Goal: Check status: Check status

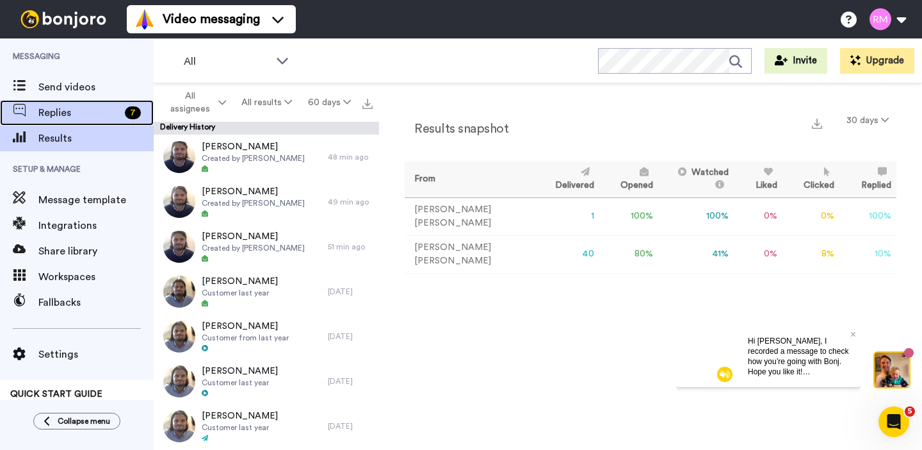
click at [92, 113] on span "Replies" at bounding box center [78, 112] width 81 height 15
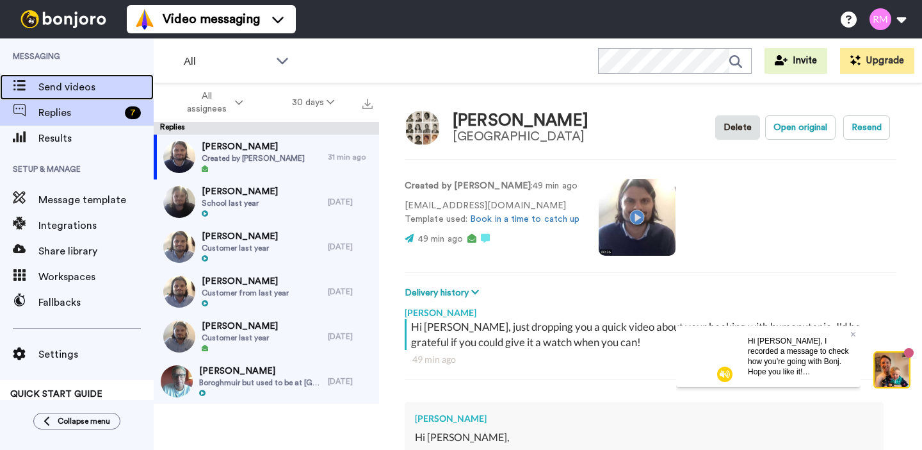
click at [72, 84] on span "Send videos" at bounding box center [95, 86] width 115 height 15
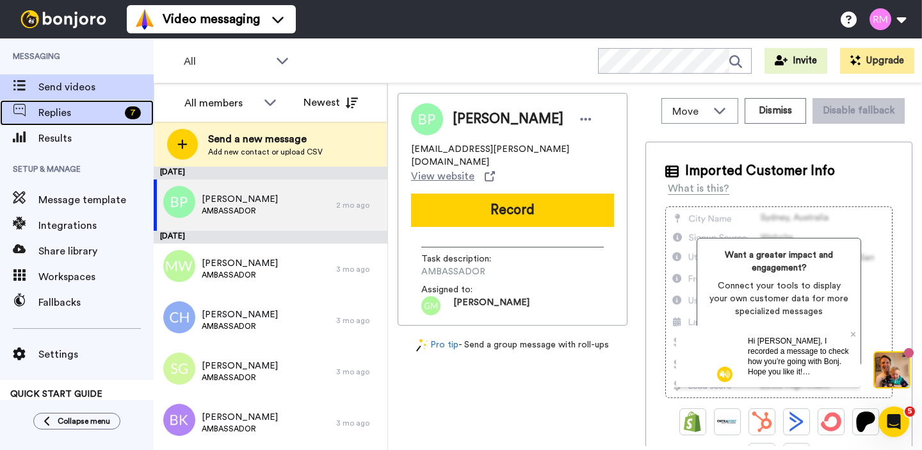
click at [92, 114] on span "Replies" at bounding box center [78, 112] width 81 height 15
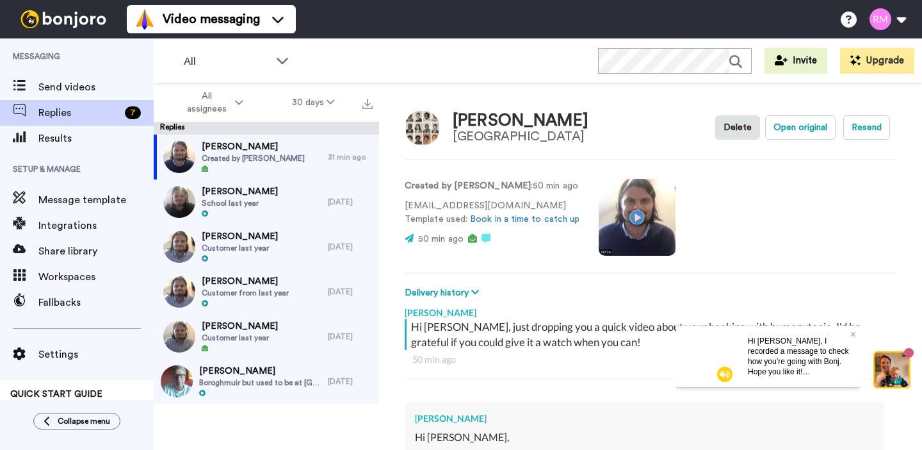
type textarea "x"
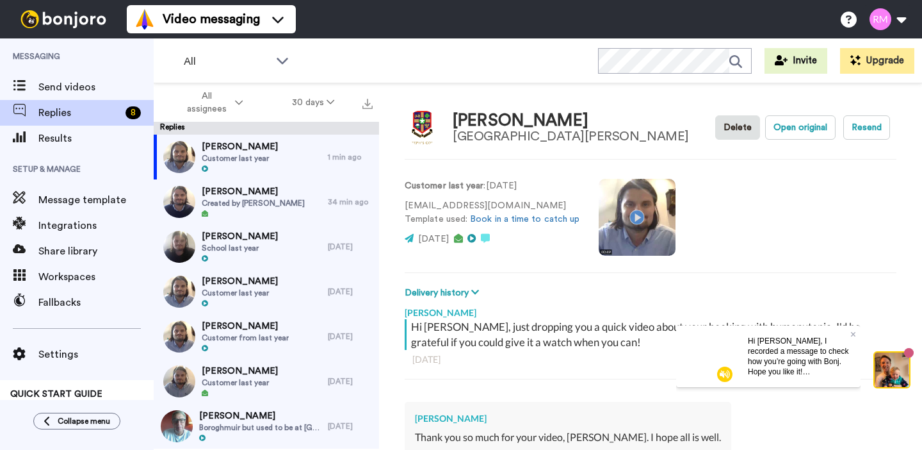
click at [632, 218] on video at bounding box center [637, 217] width 77 height 77
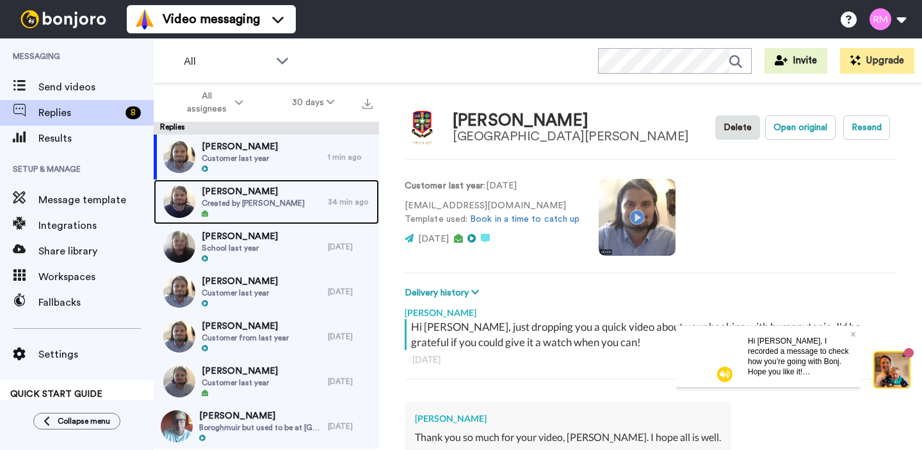
click at [270, 204] on span "Created by Ryan Macnair" at bounding box center [253, 203] width 103 height 10
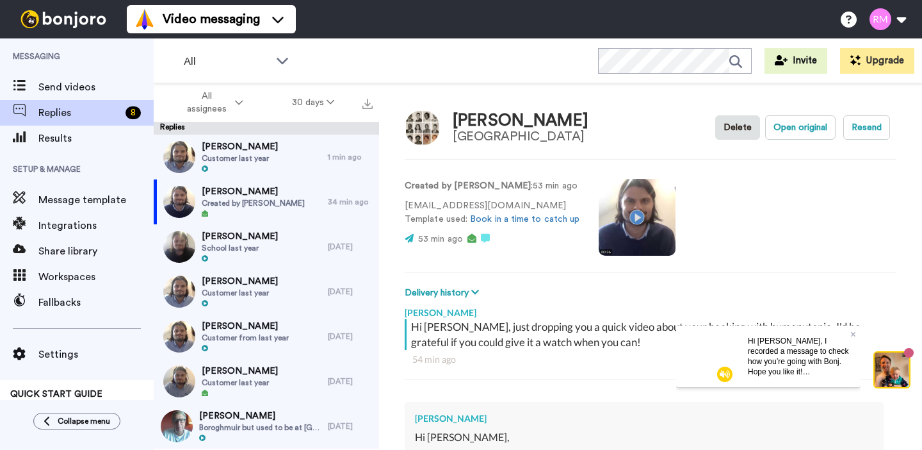
click at [637, 216] on video at bounding box center [637, 217] width 77 height 77
click at [633, 219] on video at bounding box center [637, 217] width 77 height 77
click at [631, 214] on video at bounding box center [637, 217] width 77 height 77
click at [630, 215] on video at bounding box center [637, 217] width 77 height 77
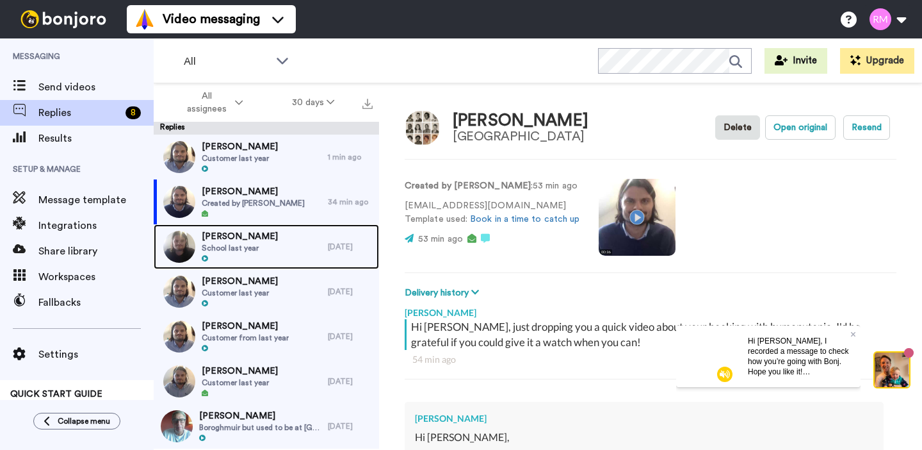
click at [257, 244] on span "School last year" at bounding box center [240, 248] width 76 height 10
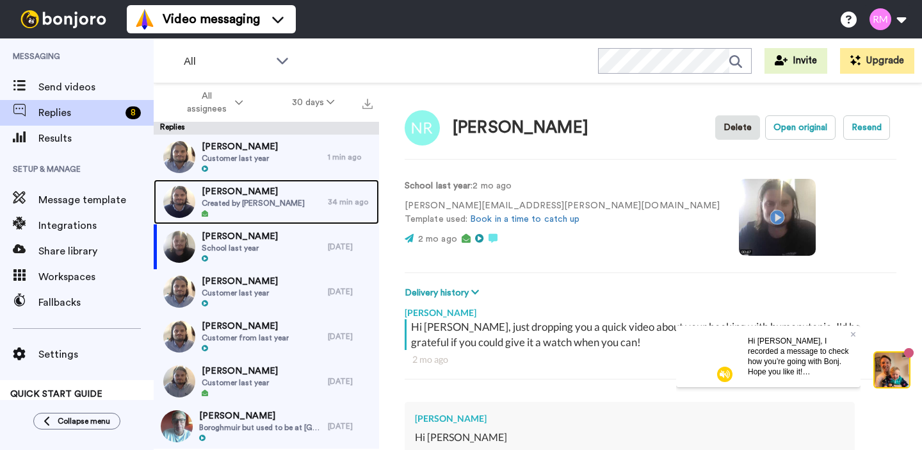
click at [266, 211] on div at bounding box center [253, 213] width 103 height 9
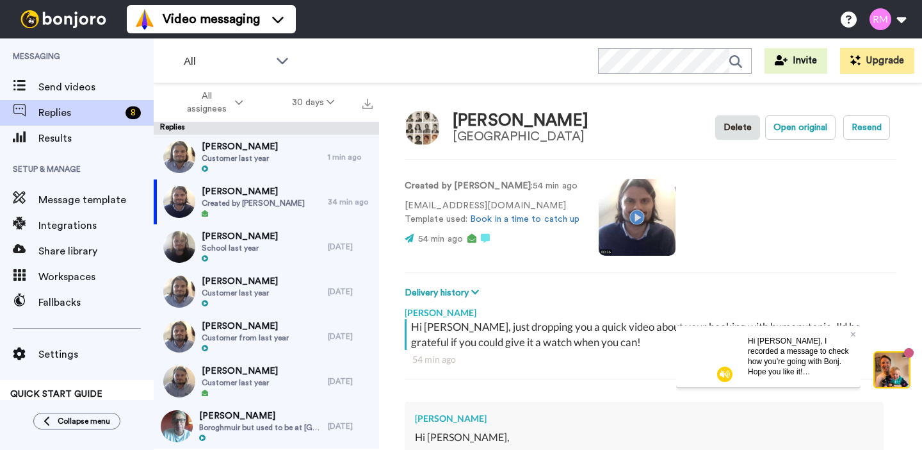
click at [630, 215] on video at bounding box center [637, 217] width 77 height 77
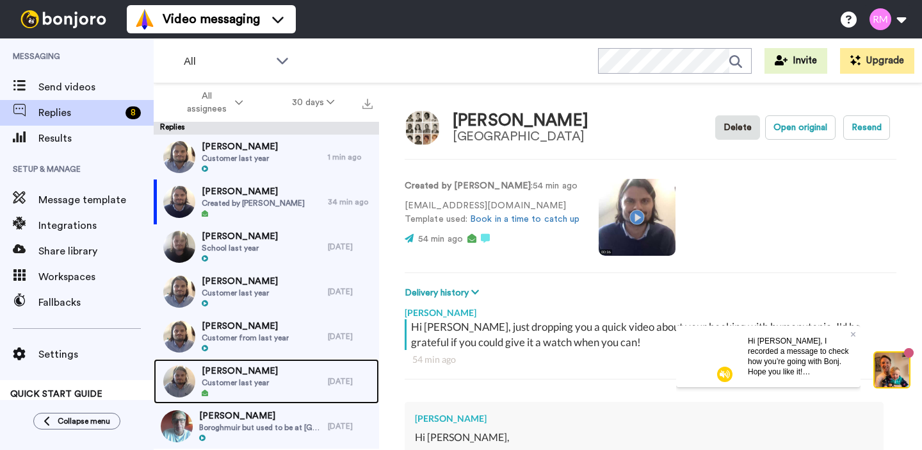
click at [266, 381] on span "Customer last year" at bounding box center [240, 382] width 76 height 10
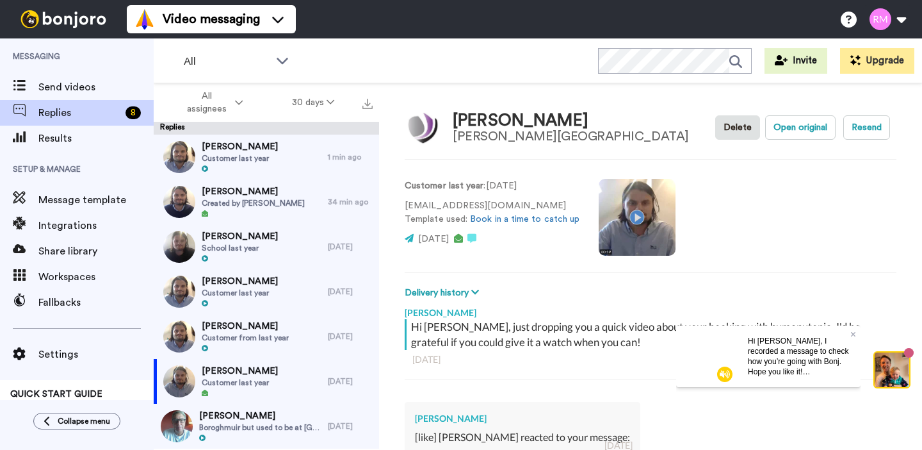
click at [629, 218] on video at bounding box center [637, 217] width 77 height 77
click at [325, 100] on button "30 days" at bounding box center [314, 102] width 92 height 23
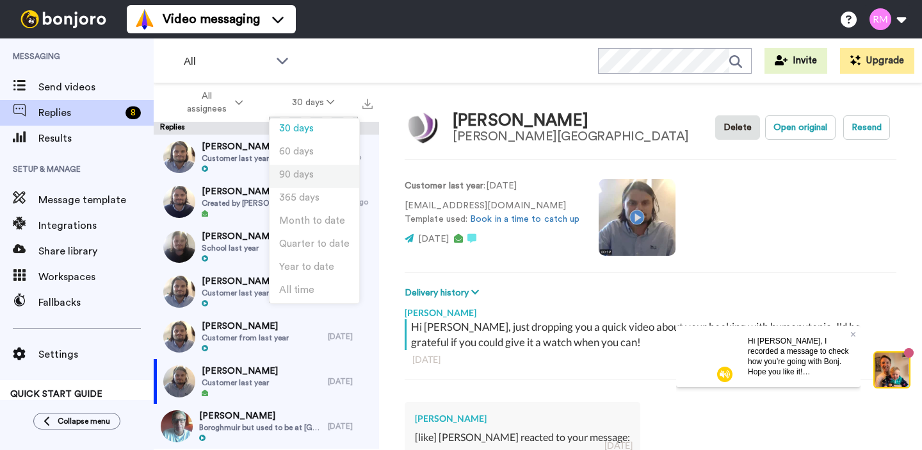
click at [314, 175] on li "90 days" at bounding box center [315, 176] width 90 height 23
type textarea "x"
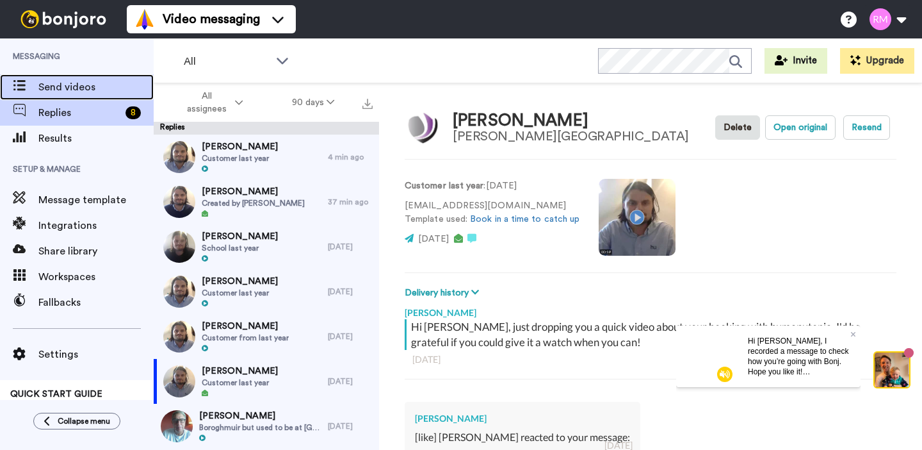
click at [78, 94] on span "Send videos" at bounding box center [95, 86] width 115 height 15
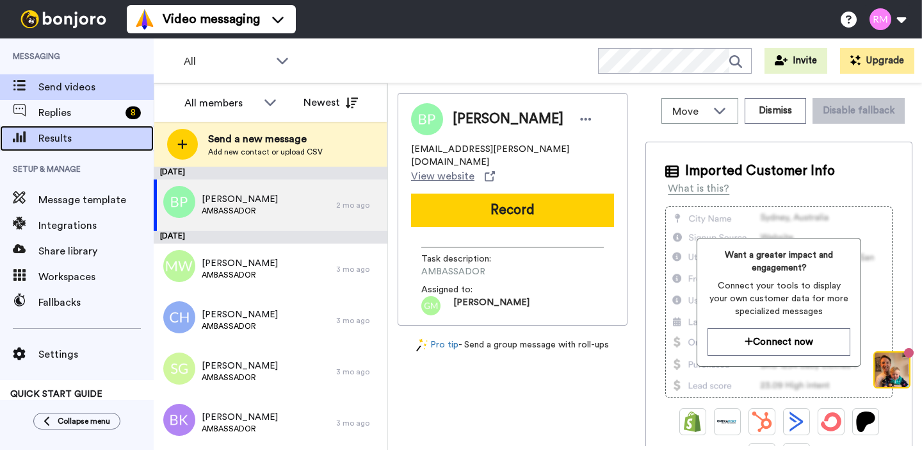
click at [97, 129] on div "Results" at bounding box center [77, 139] width 154 height 26
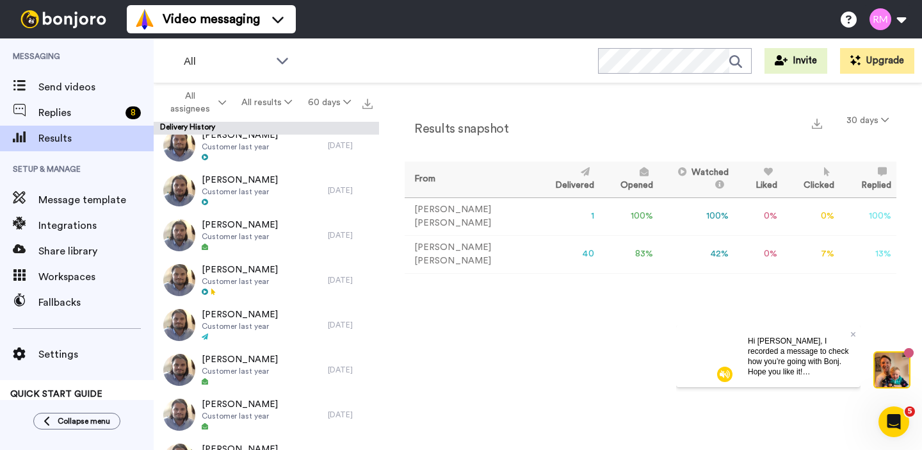
scroll to position [329, 0]
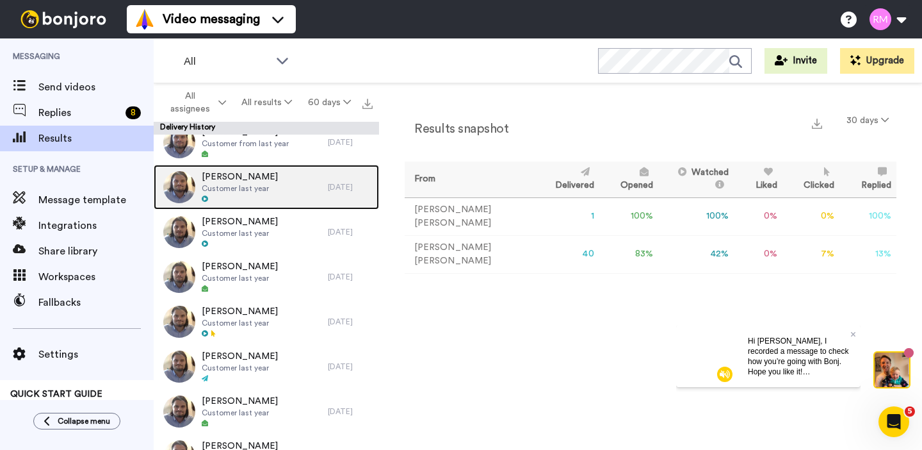
click at [270, 199] on div "[PERSON_NAME] Customer last year" at bounding box center [241, 187] width 174 height 45
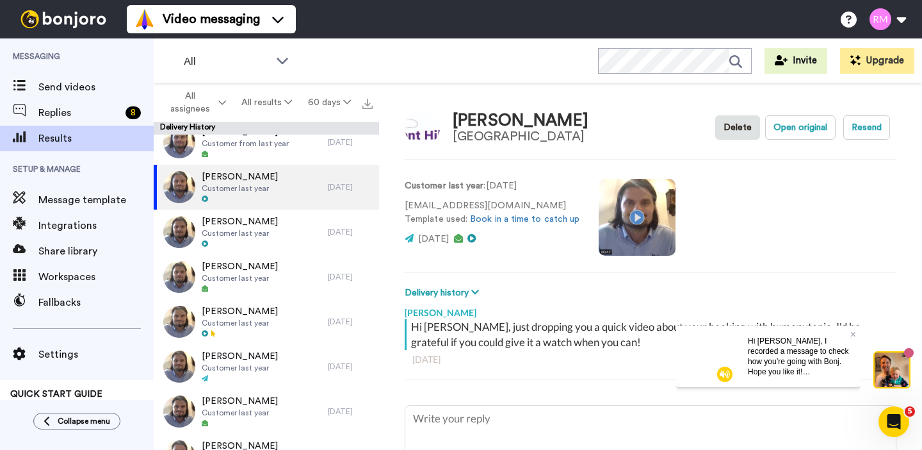
click at [637, 217] on video at bounding box center [637, 217] width 77 height 77
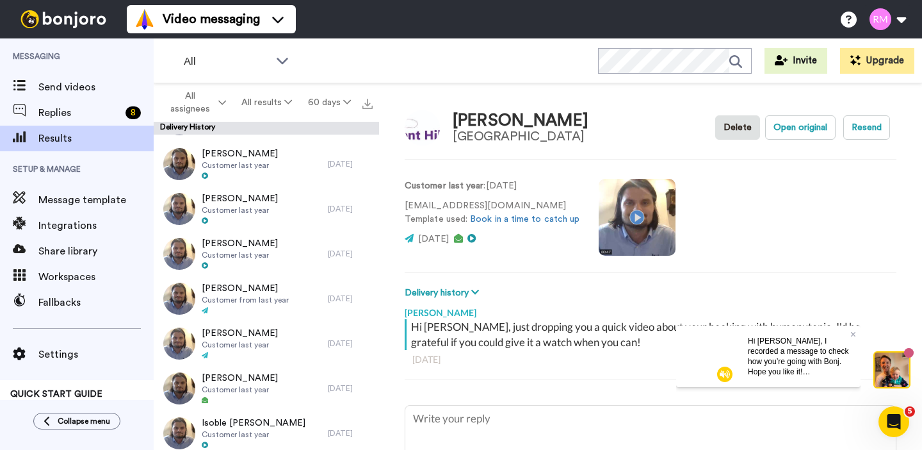
scroll to position [759, 0]
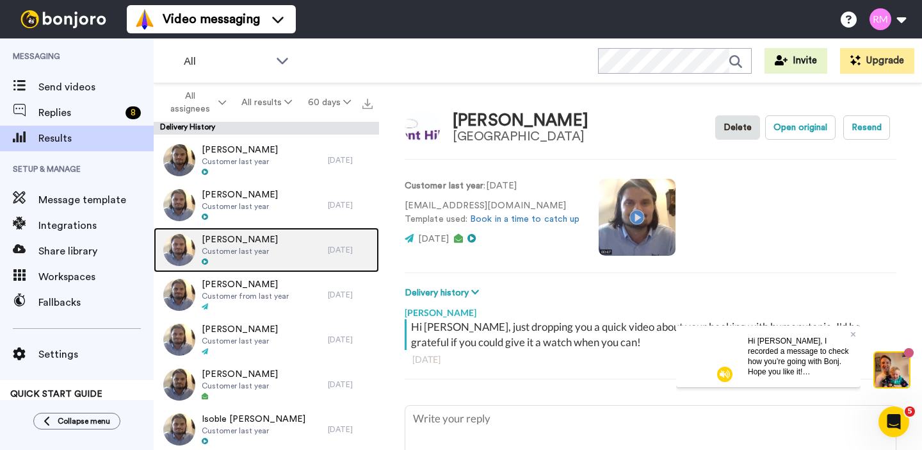
click at [240, 266] on div at bounding box center [240, 261] width 76 height 9
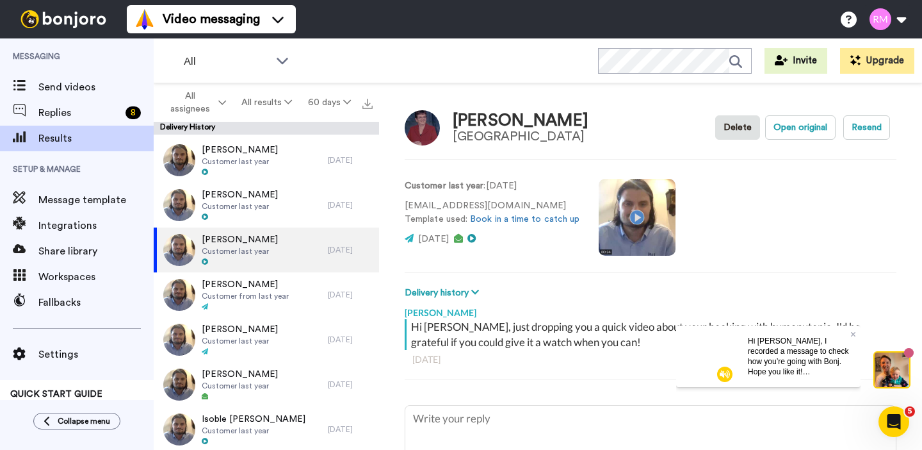
click at [630, 227] on video at bounding box center [637, 217] width 77 height 77
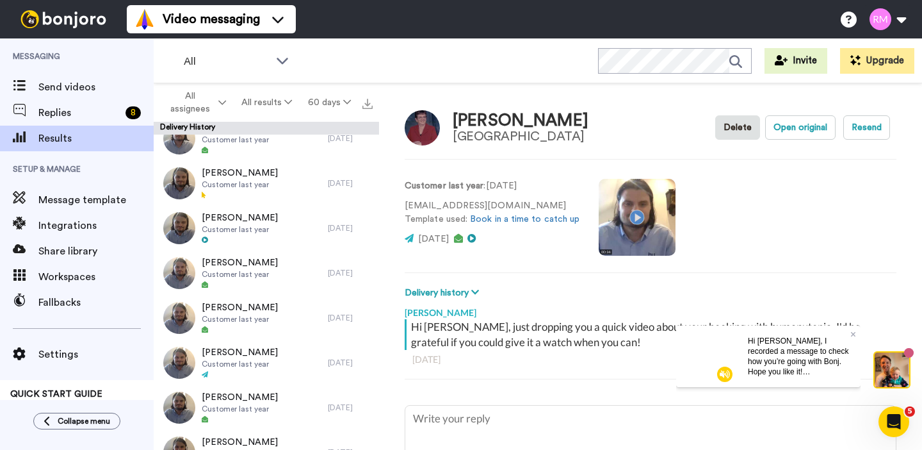
scroll to position [1354, 0]
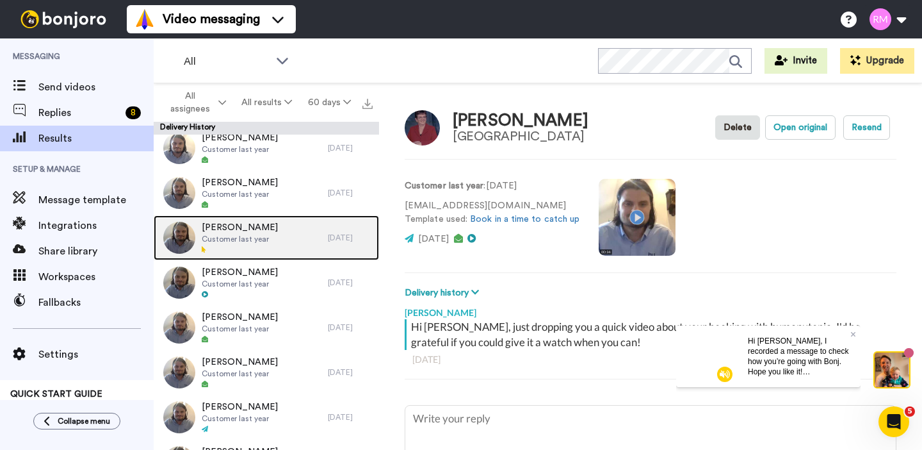
click at [293, 247] on div "[PERSON_NAME] Customer last year" at bounding box center [241, 237] width 174 height 45
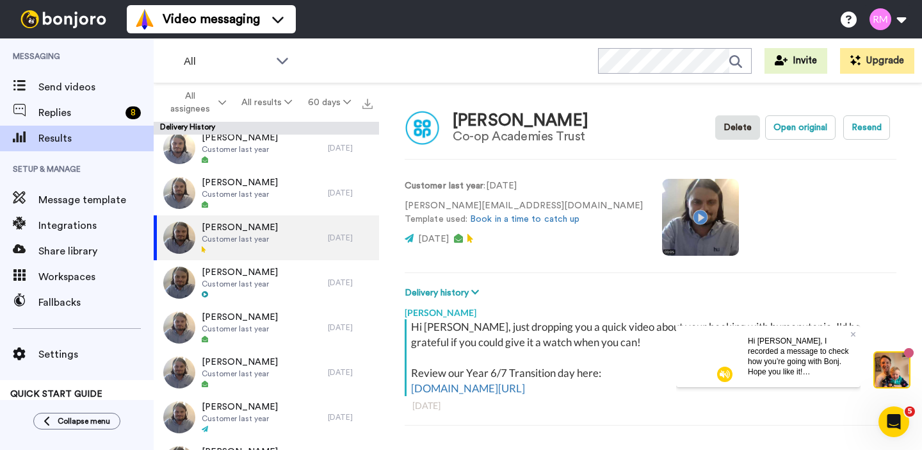
scroll to position [6, 0]
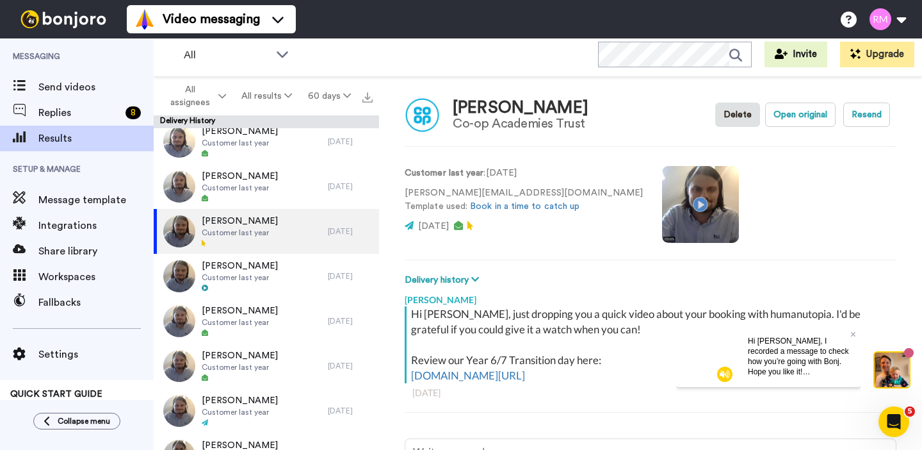
click at [662, 202] on video at bounding box center [700, 204] width 77 height 77
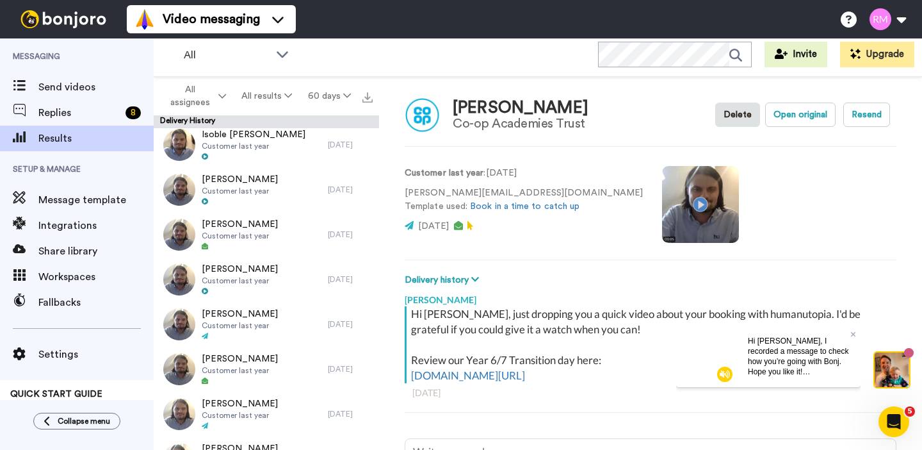
scroll to position [1034, 0]
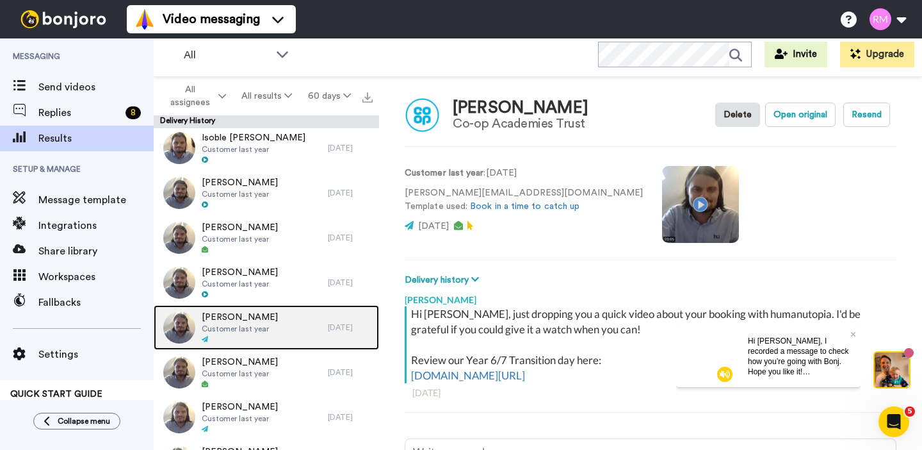
click at [275, 339] on div "[PERSON_NAME] Customer last year" at bounding box center [241, 327] width 174 height 45
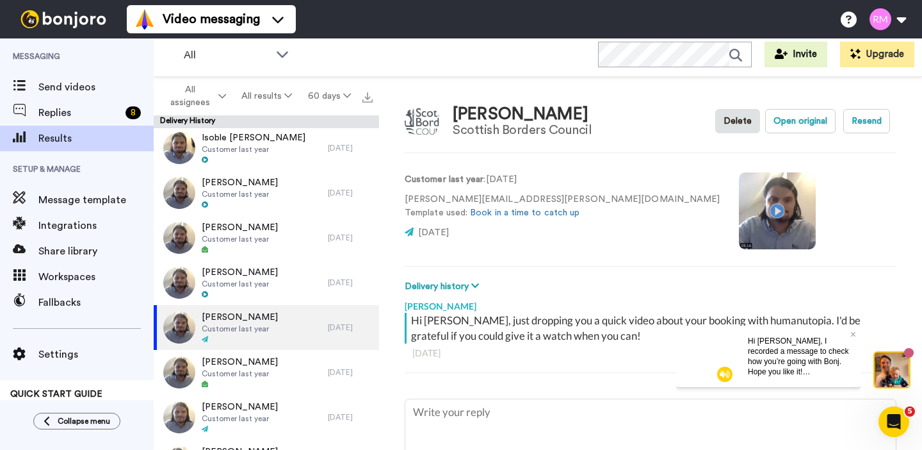
click at [739, 207] on video at bounding box center [777, 210] width 77 height 77
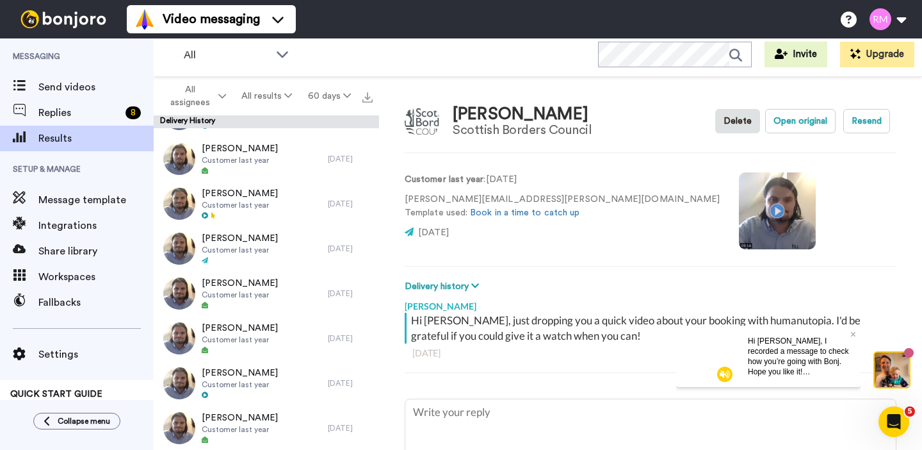
scroll to position [439, 0]
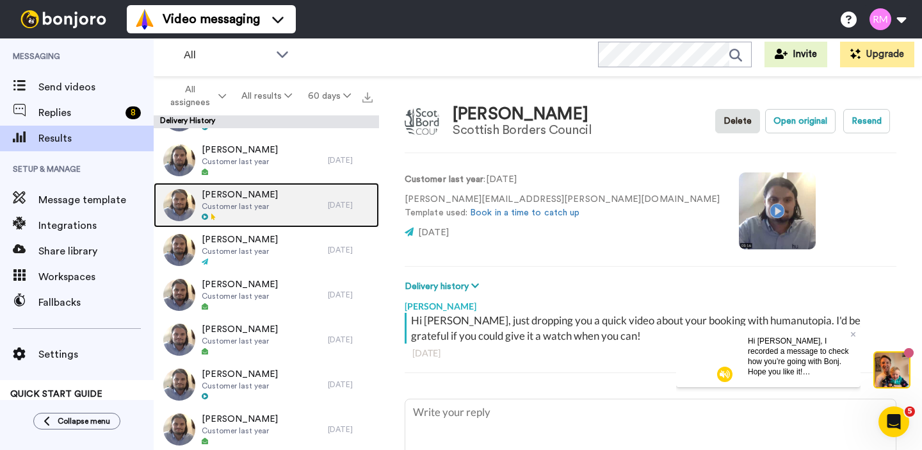
click at [268, 214] on div "[PERSON_NAME] Customer last year" at bounding box center [241, 205] width 174 height 45
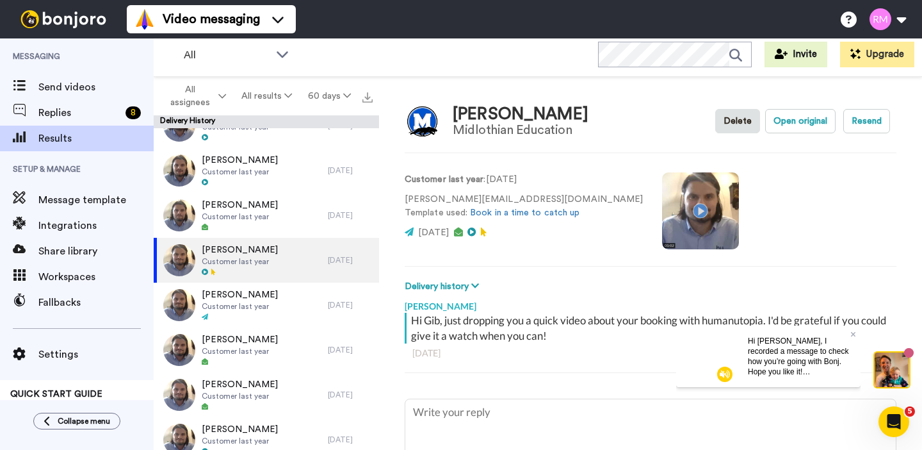
scroll to position [378, 0]
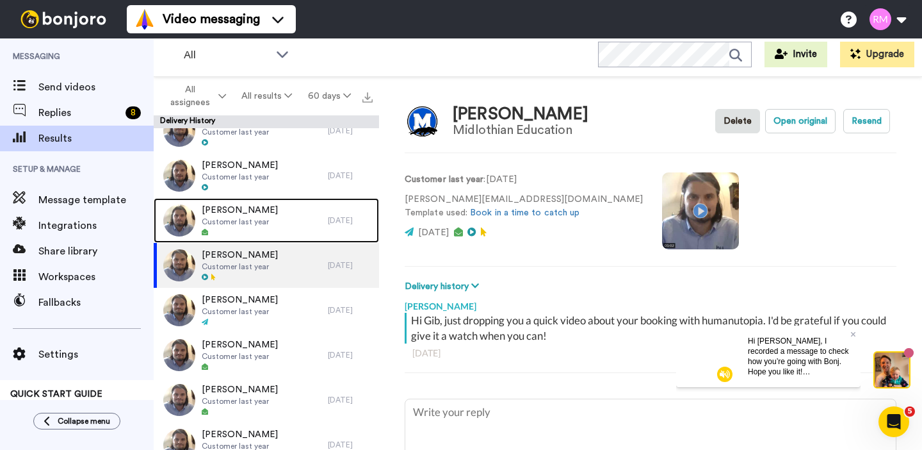
click at [268, 211] on div "[PERSON_NAME] Customer last year" at bounding box center [241, 220] width 174 height 45
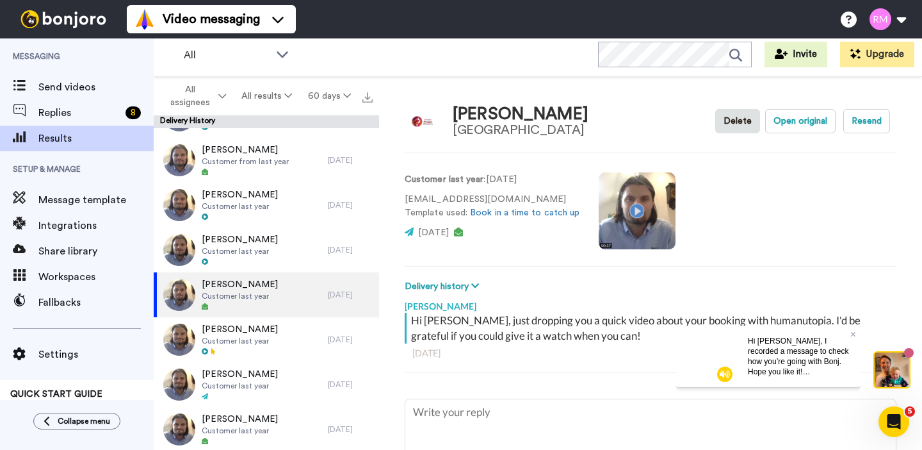
scroll to position [293, 0]
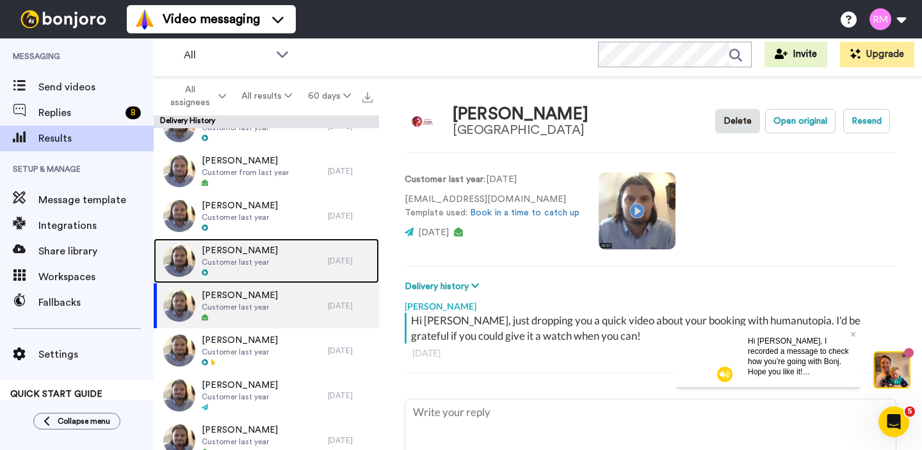
click at [259, 257] on span "Customer last year" at bounding box center [240, 262] width 76 height 10
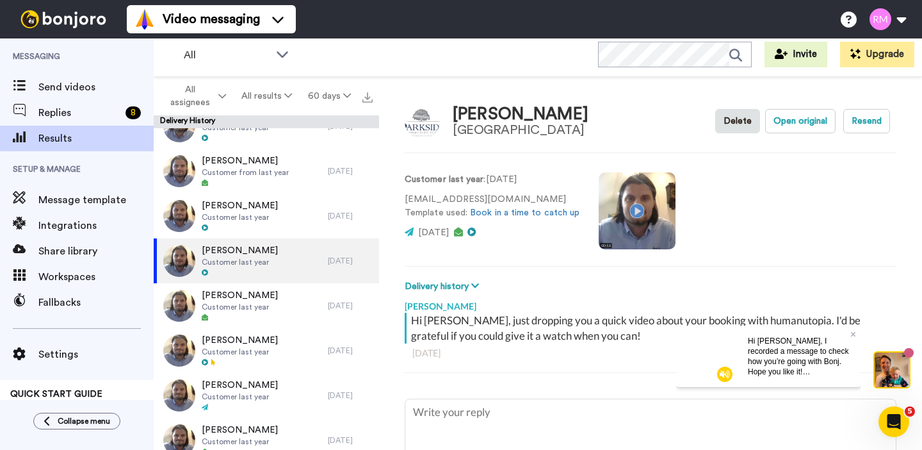
click at [638, 212] on video at bounding box center [637, 210] width 77 height 77
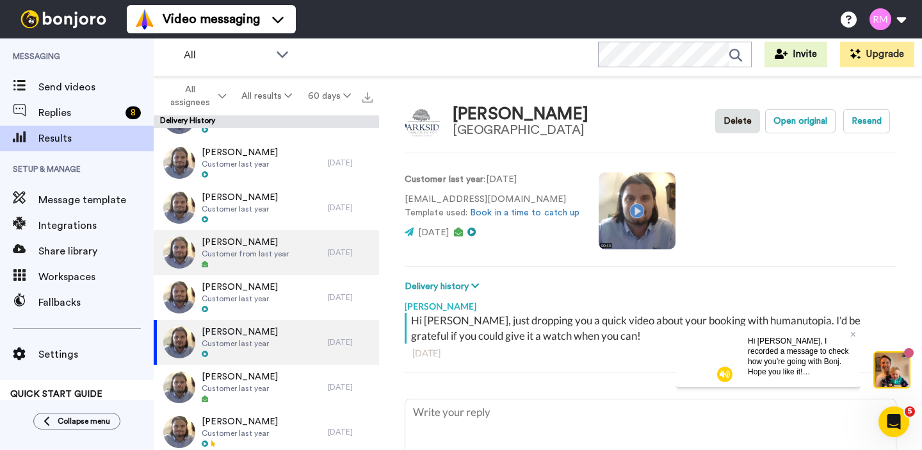
scroll to position [213, 0]
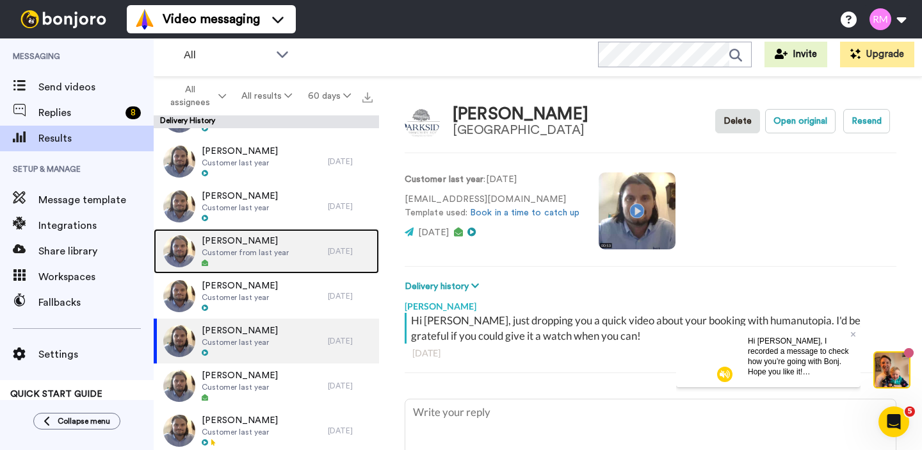
click at [284, 256] on span "Customer from last year" at bounding box center [245, 252] width 87 height 10
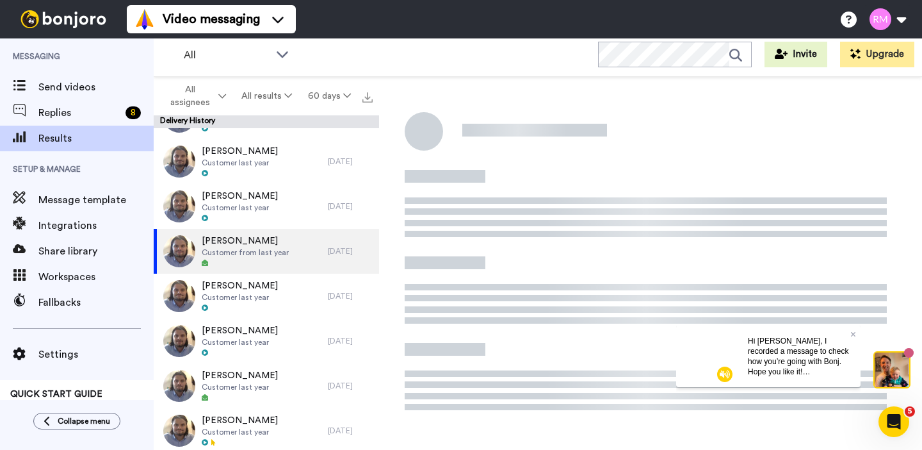
type textarea "x"
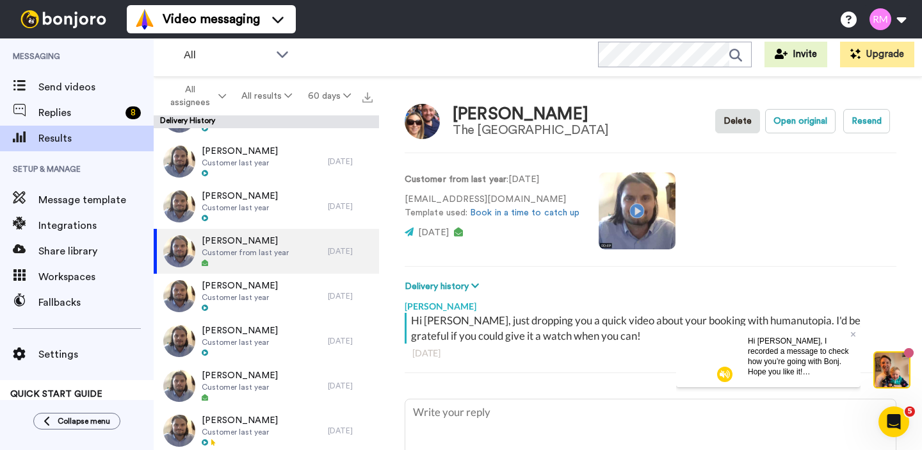
click at [635, 206] on video at bounding box center [637, 210] width 77 height 77
